Goal: Information Seeking & Learning: Check status

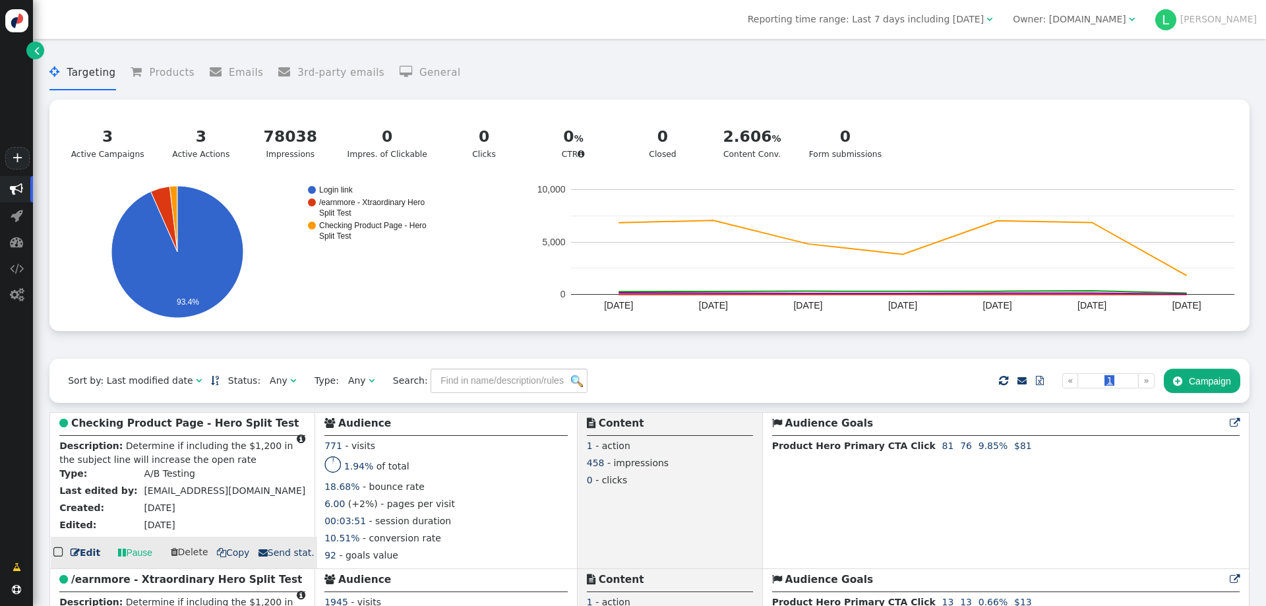
click at [120, 425] on b "Checking Product Page - Hero Split Test" at bounding box center [184, 423] width 227 height 12
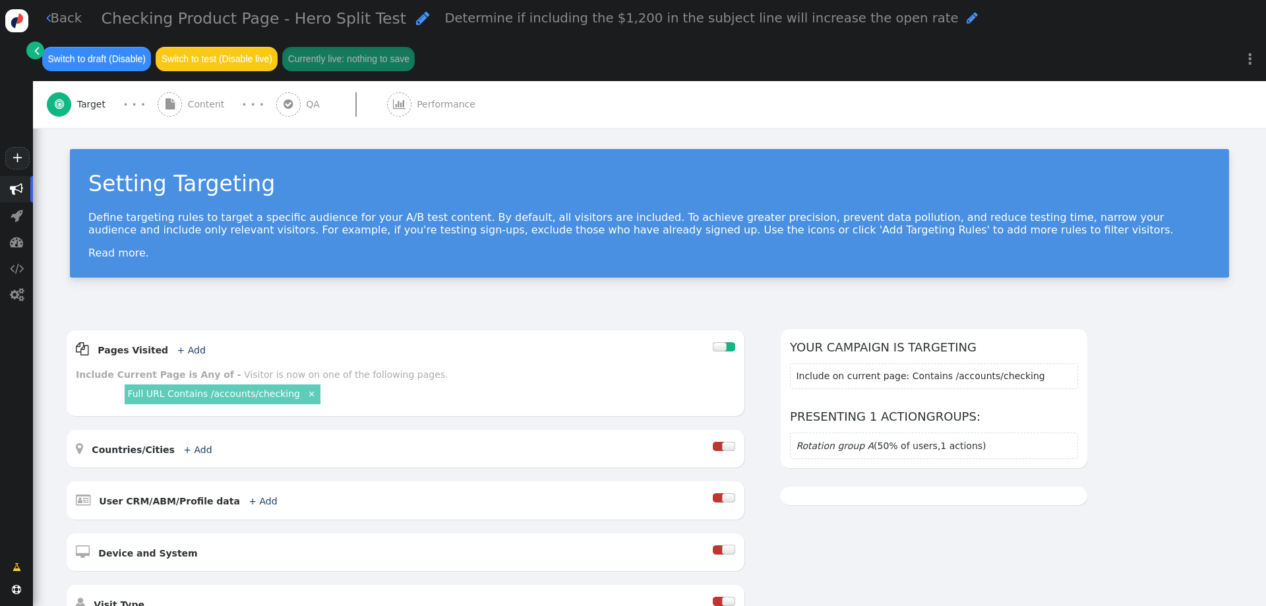
click at [434, 103] on span "Performance" at bounding box center [449, 105] width 64 height 14
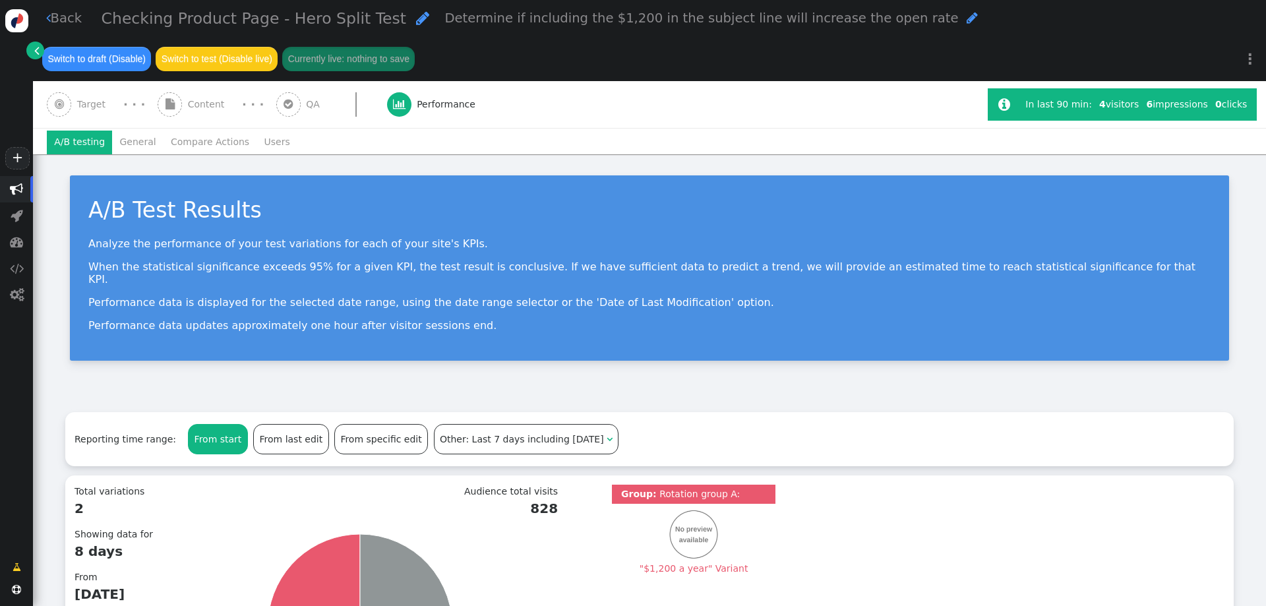
click at [311, 101] on span "QA" at bounding box center [315, 105] width 19 height 14
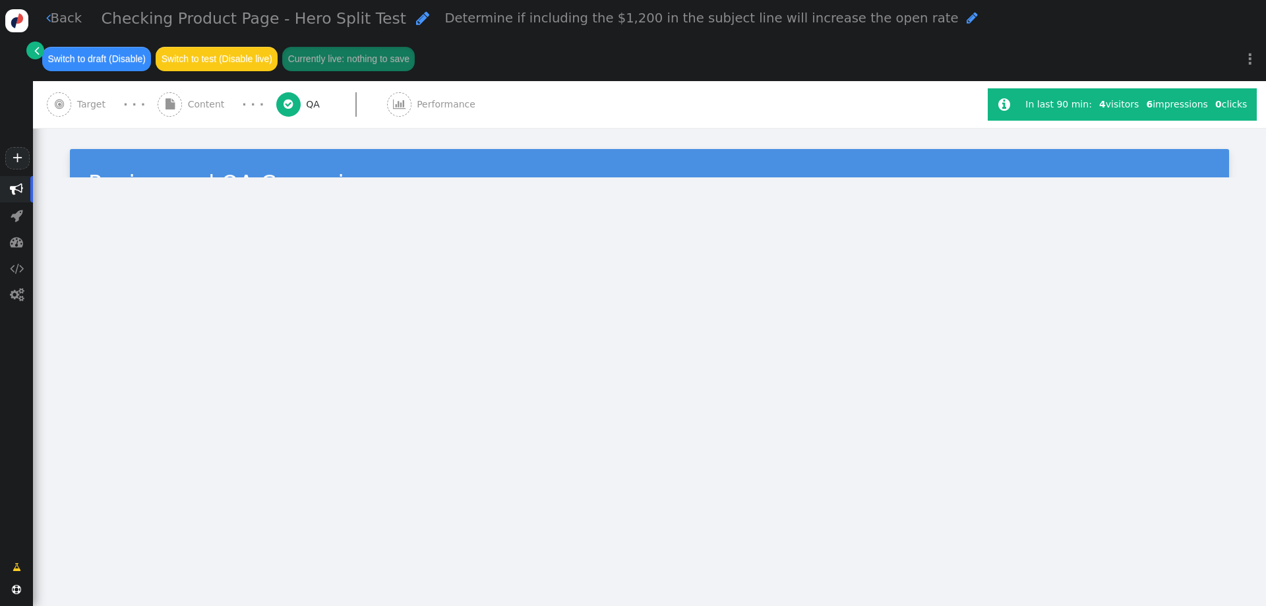
type input "[URL][DOMAIN_NAME]"
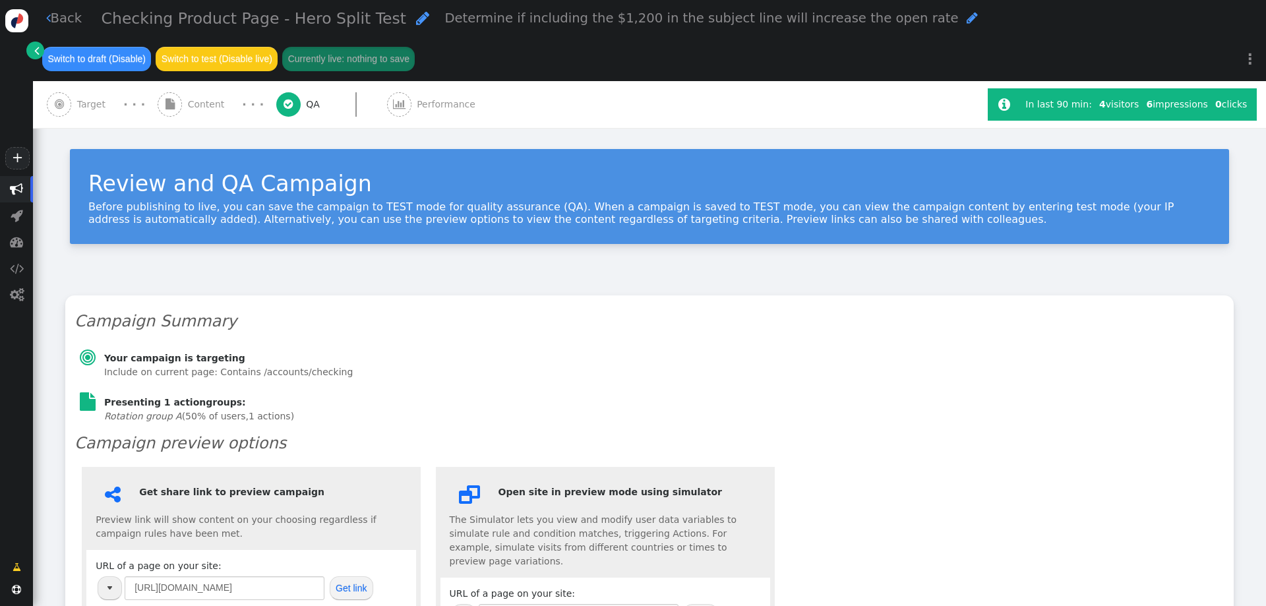
click at [184, 100] on div " Content" at bounding box center [194, 104] width 73 height 47
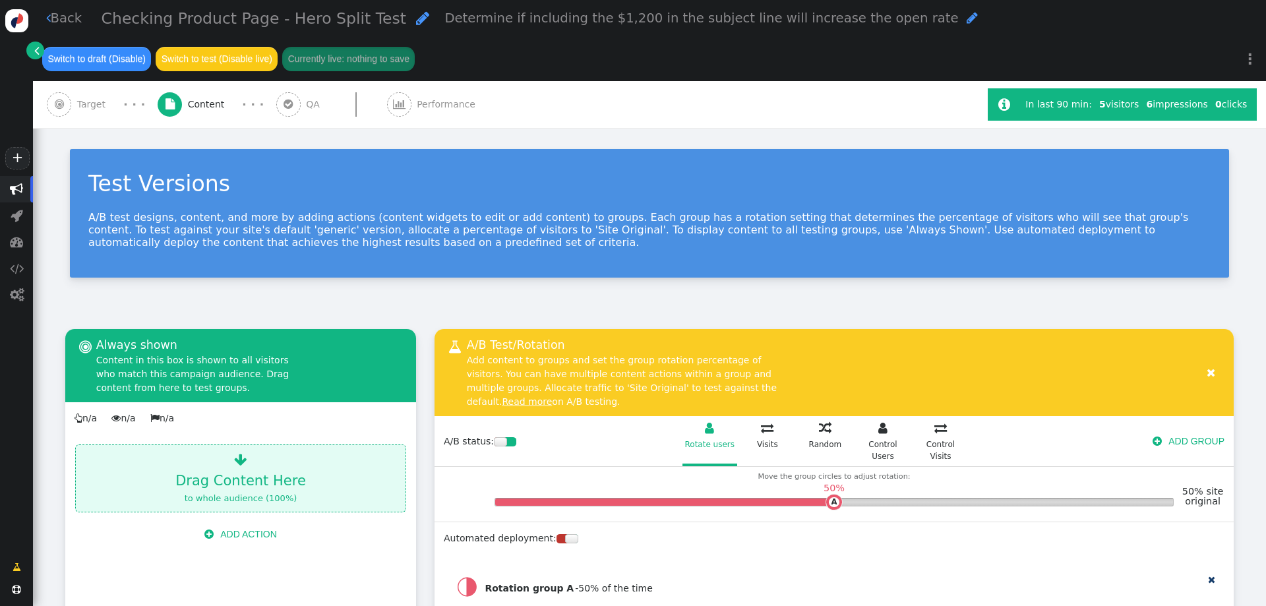
click at [437, 105] on span "Performance" at bounding box center [449, 105] width 64 height 14
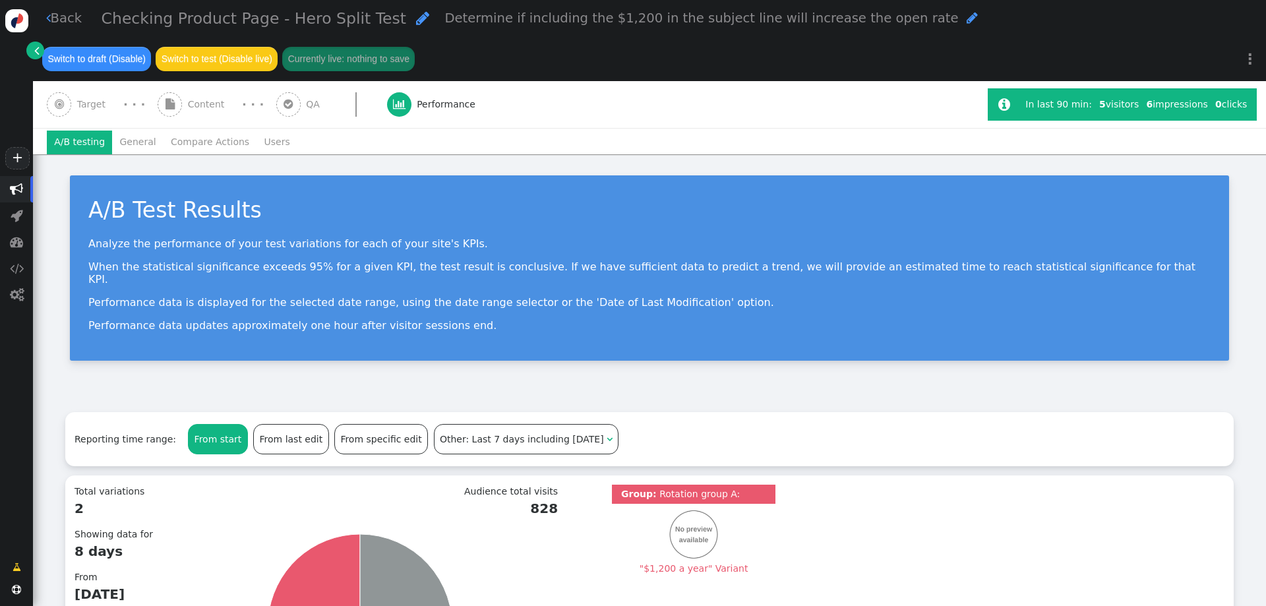
click at [14, 189] on span "" at bounding box center [16, 189] width 13 height 13
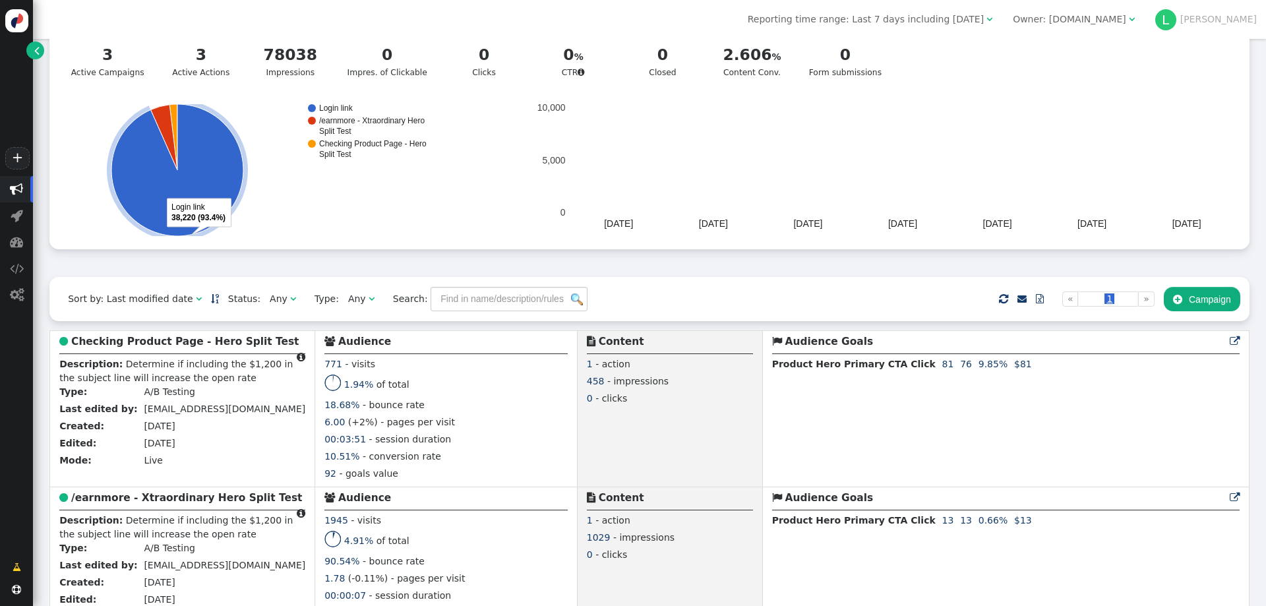
scroll to position [264, 0]
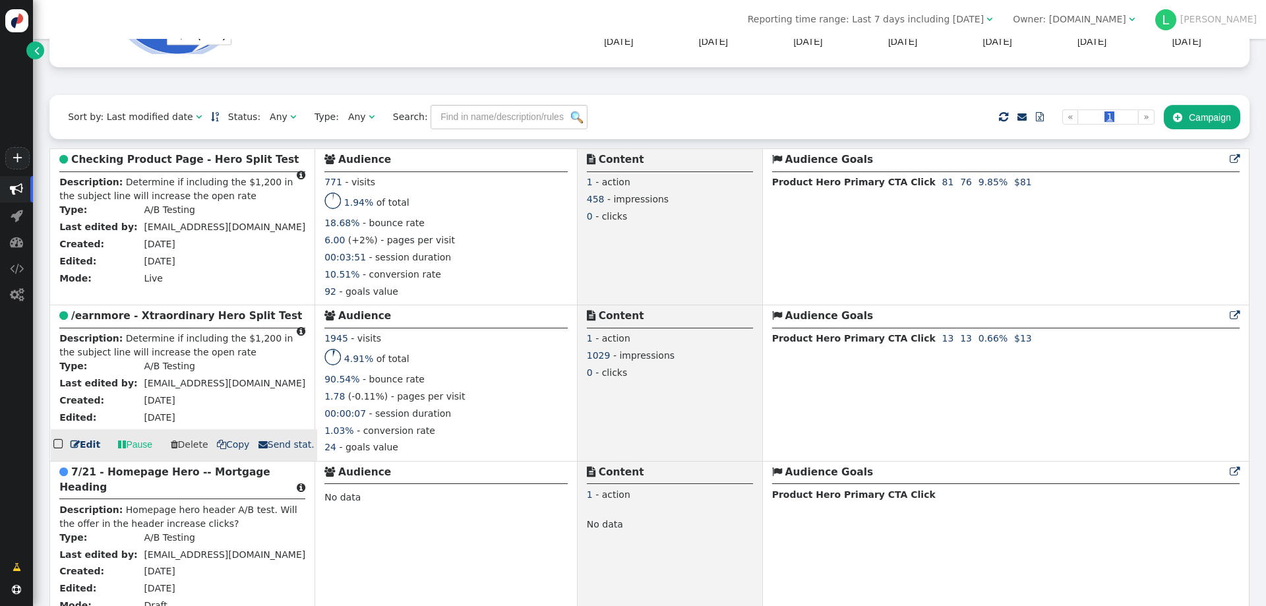
click at [150, 318] on b "/earnmore - Xtraordinary Hero Split Test" at bounding box center [186, 316] width 231 height 12
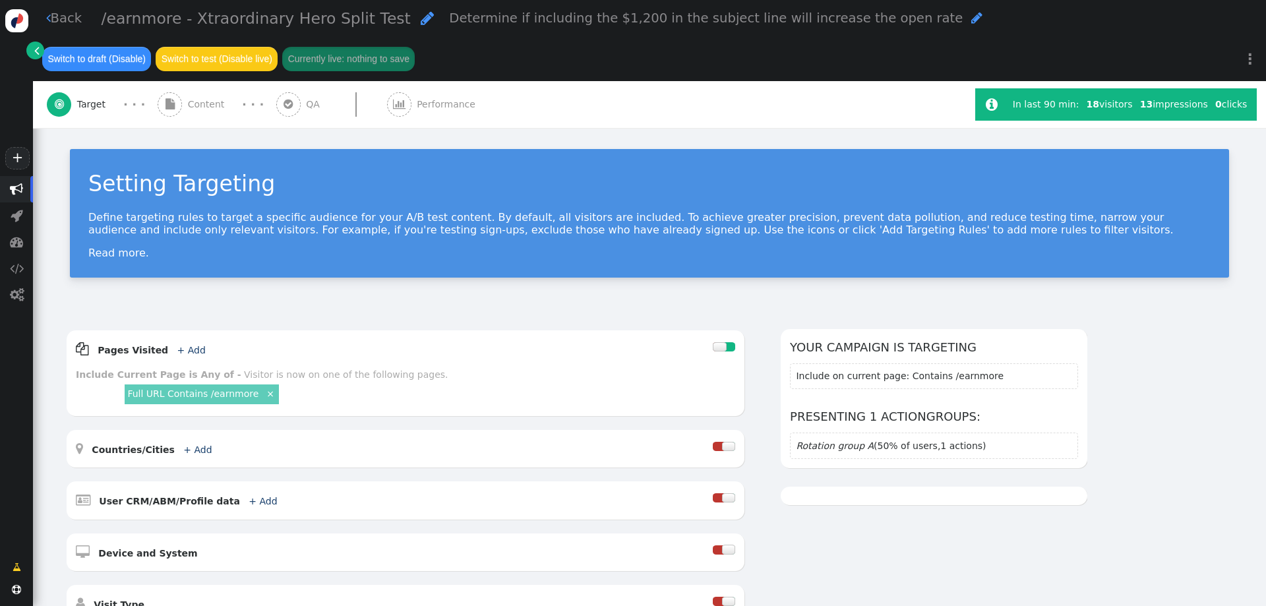
click at [431, 106] on span "Performance" at bounding box center [449, 105] width 64 height 14
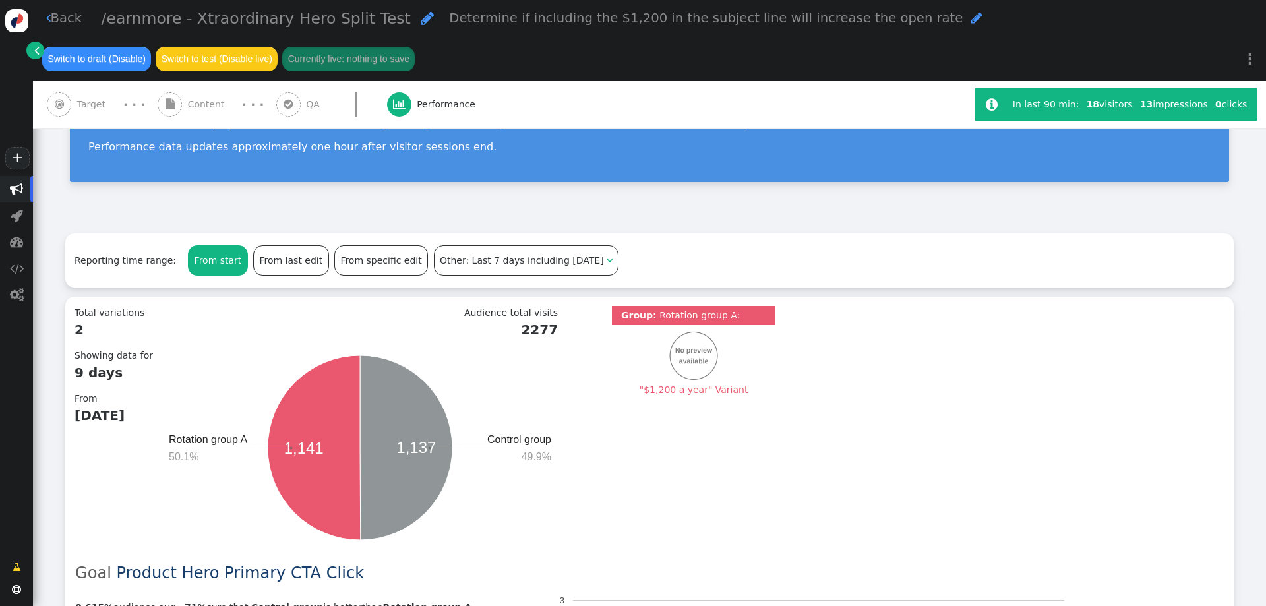
scroll to position [198, 0]
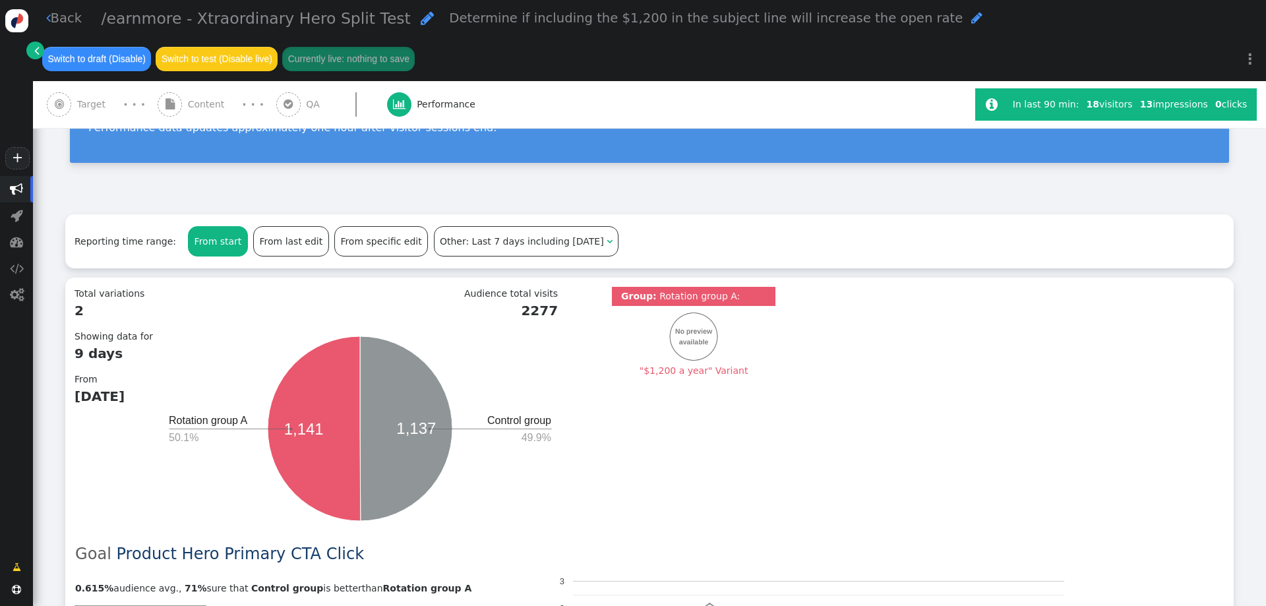
click at [16, 193] on span "" at bounding box center [16, 189] width 13 height 13
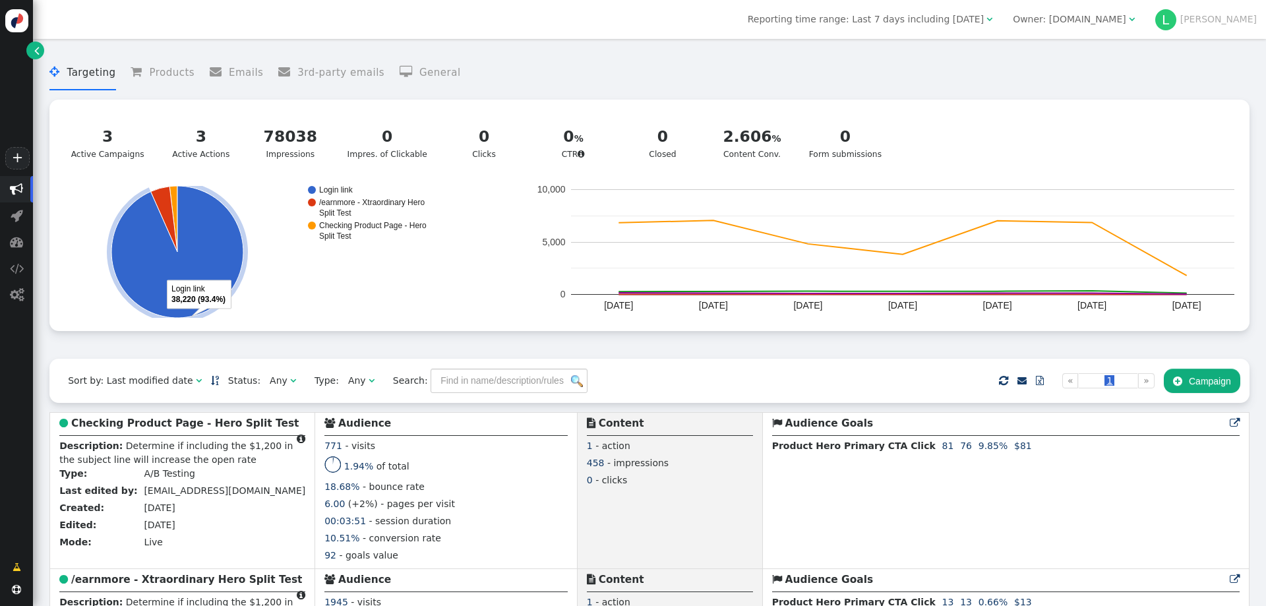
click at [703, 349] on div " Targeting  Products  Emails  3rd-party emails  General ? Active Campaigns…" at bounding box center [649, 202] width 1200 height 313
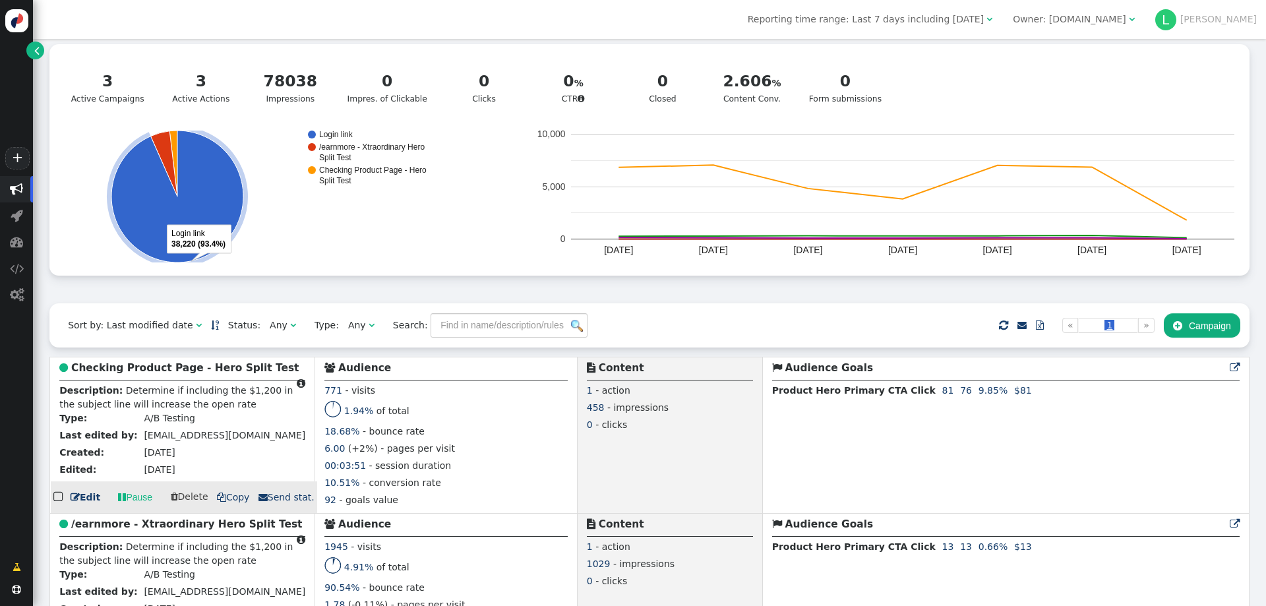
scroll to position [198, 0]
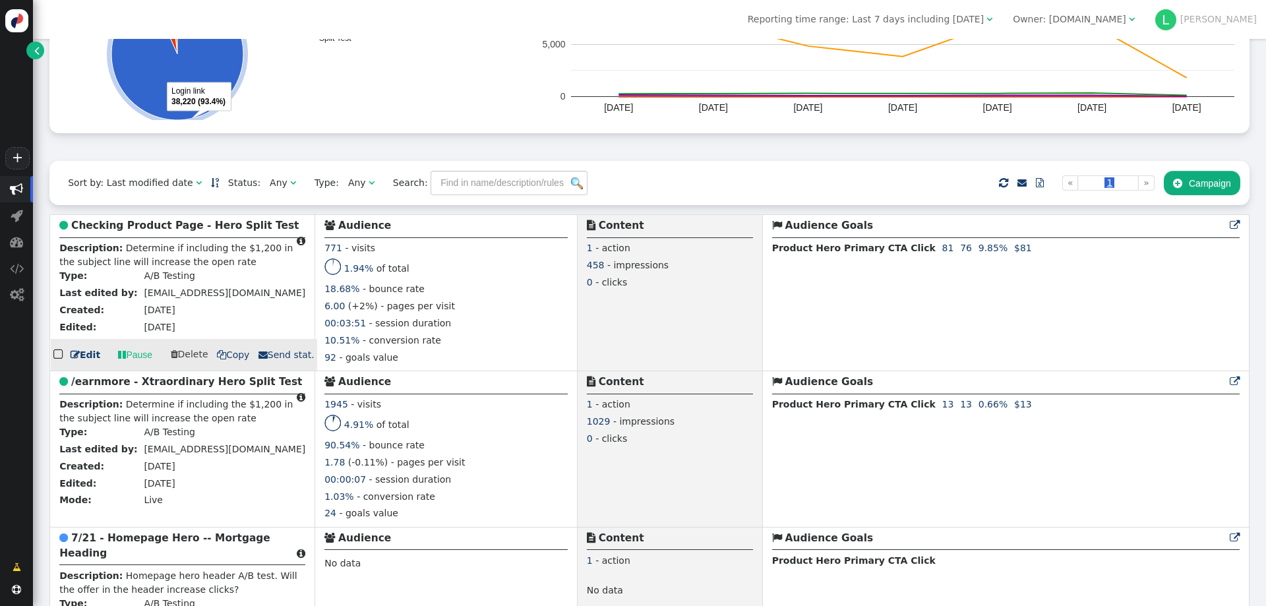
click at [160, 231] on b "Checking Product Page - Hero Split Test" at bounding box center [184, 226] width 227 height 12
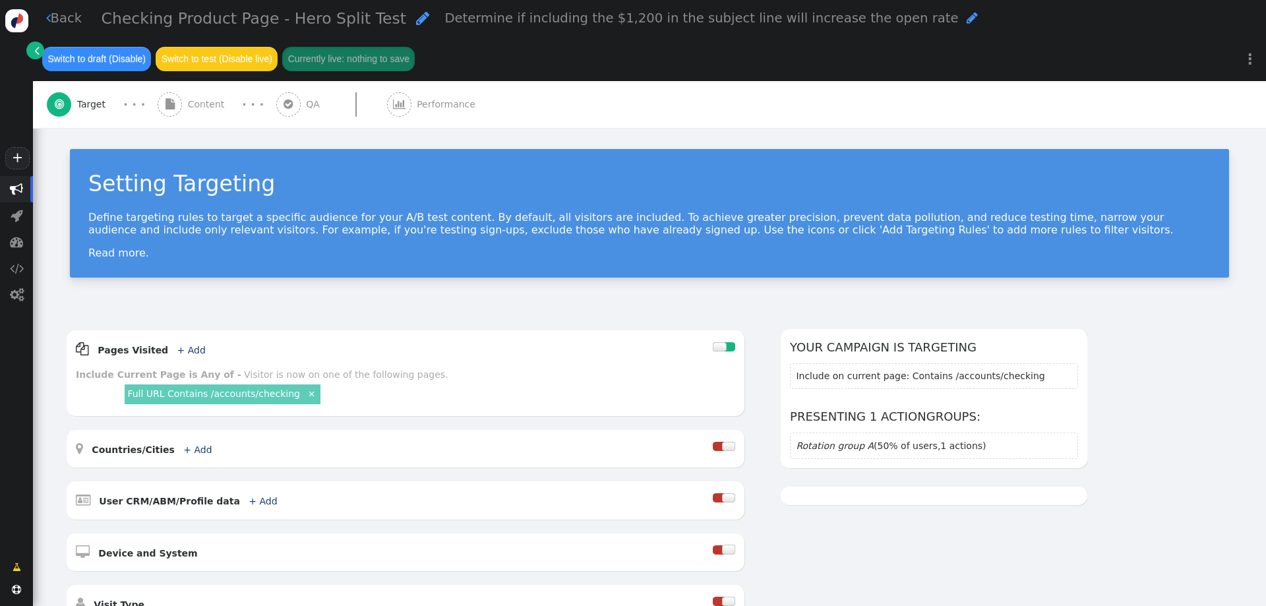
click at [435, 103] on span "Performance" at bounding box center [449, 105] width 64 height 14
